Goal: Task Accomplishment & Management: Manage account settings

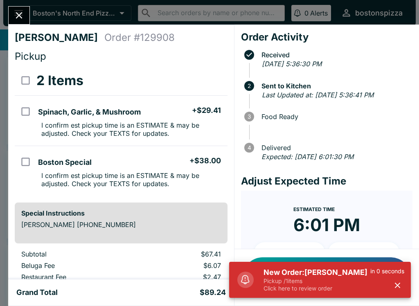
click at [333, 282] on p "Pickup / 1 items" at bounding box center [316, 280] width 107 height 7
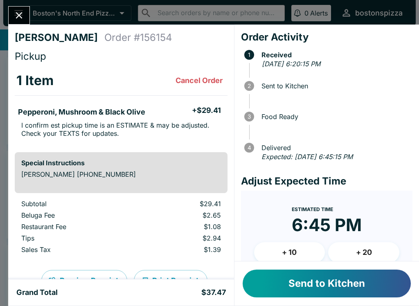
click at [309, 280] on button "Send to Kitchen" at bounding box center [327, 284] width 168 height 28
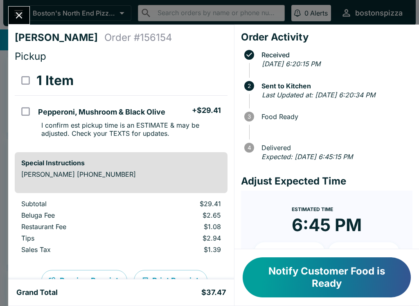
click at [367, 279] on button "Notify Customer Food is Ready" at bounding box center [327, 277] width 168 height 40
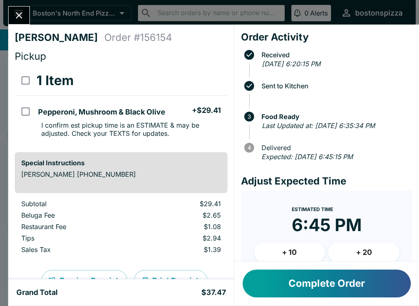
click at [338, 285] on button "Complete Order" at bounding box center [327, 284] width 168 height 28
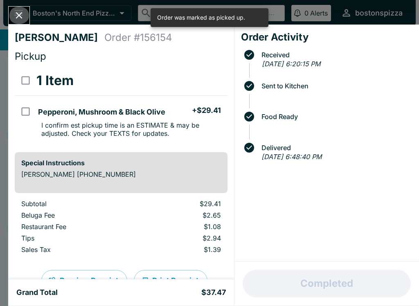
click at [22, 15] on icon "Close" at bounding box center [19, 15] width 11 height 11
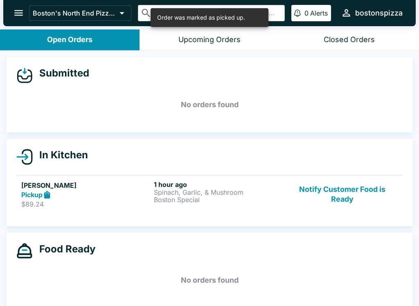
click at [328, 201] on button "Notify Customer Food is Ready" at bounding box center [342, 194] width 111 height 28
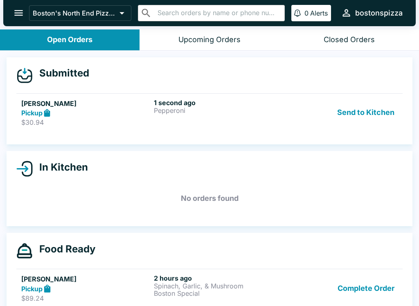
click at [114, 127] on link "[PERSON_NAME] Pickup $30.94 1 second ago Pepperoni Send to Kitchen" at bounding box center [209, 112] width 386 height 38
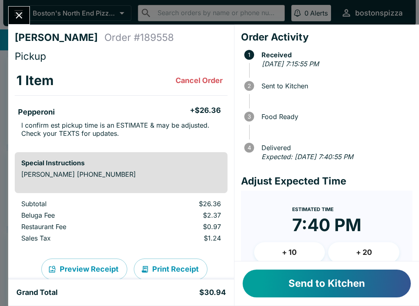
click at [340, 278] on button "Send to Kitchen" at bounding box center [327, 284] width 168 height 28
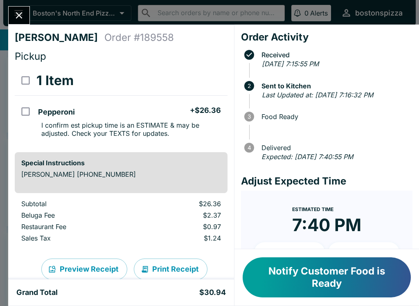
click at [311, 278] on button "Notify Customer Food is Ready" at bounding box center [327, 277] width 168 height 40
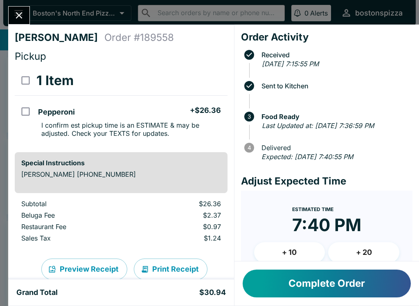
click at [29, 14] on button "Close" at bounding box center [19, 16] width 21 height 18
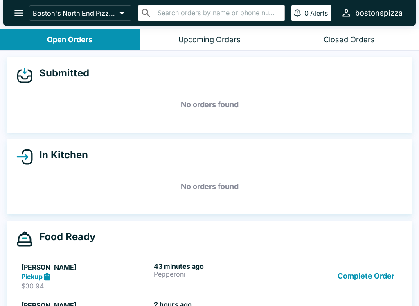
click at [16, 13] on icon "open drawer" at bounding box center [18, 13] width 9 height 6
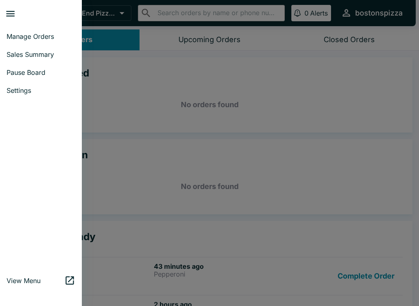
click at [59, 33] on span "Manage Orders" at bounding box center [41, 36] width 69 height 8
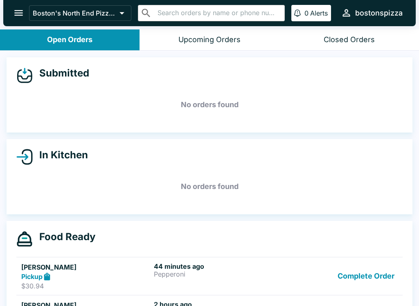
click at [9, 16] on button "open drawer" at bounding box center [18, 12] width 21 height 21
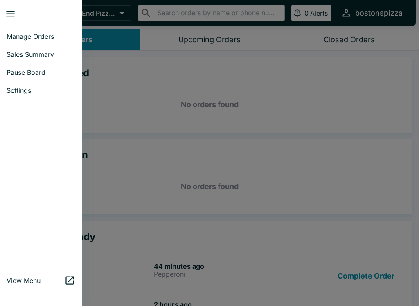
click at [52, 54] on span "Sales Summary" at bounding box center [41, 54] width 69 height 8
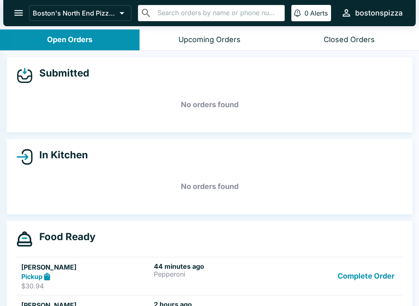
select select "03:00"
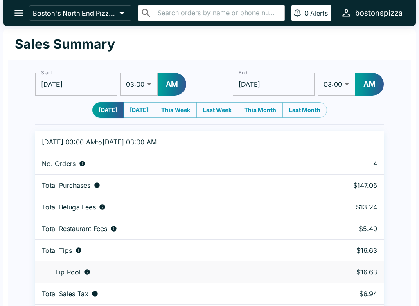
scroll to position [25, 0]
